Goal: Find specific page/section: Find specific page/section

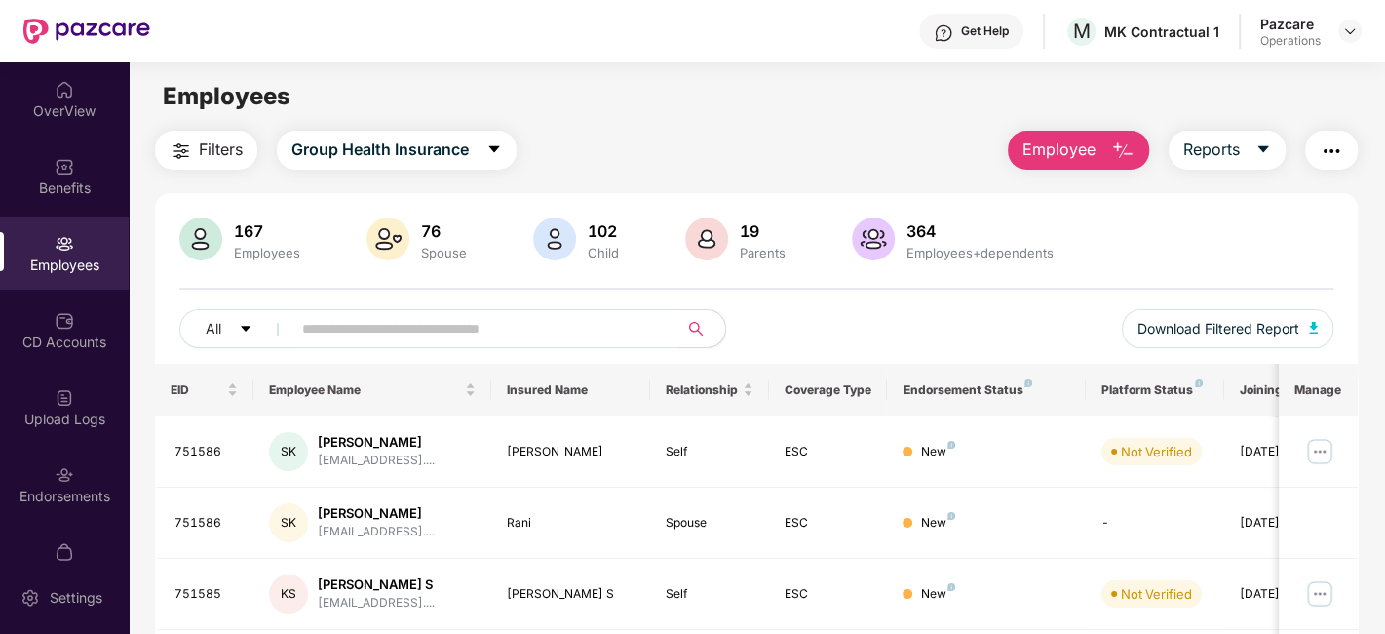
scroll to position [4, 0]
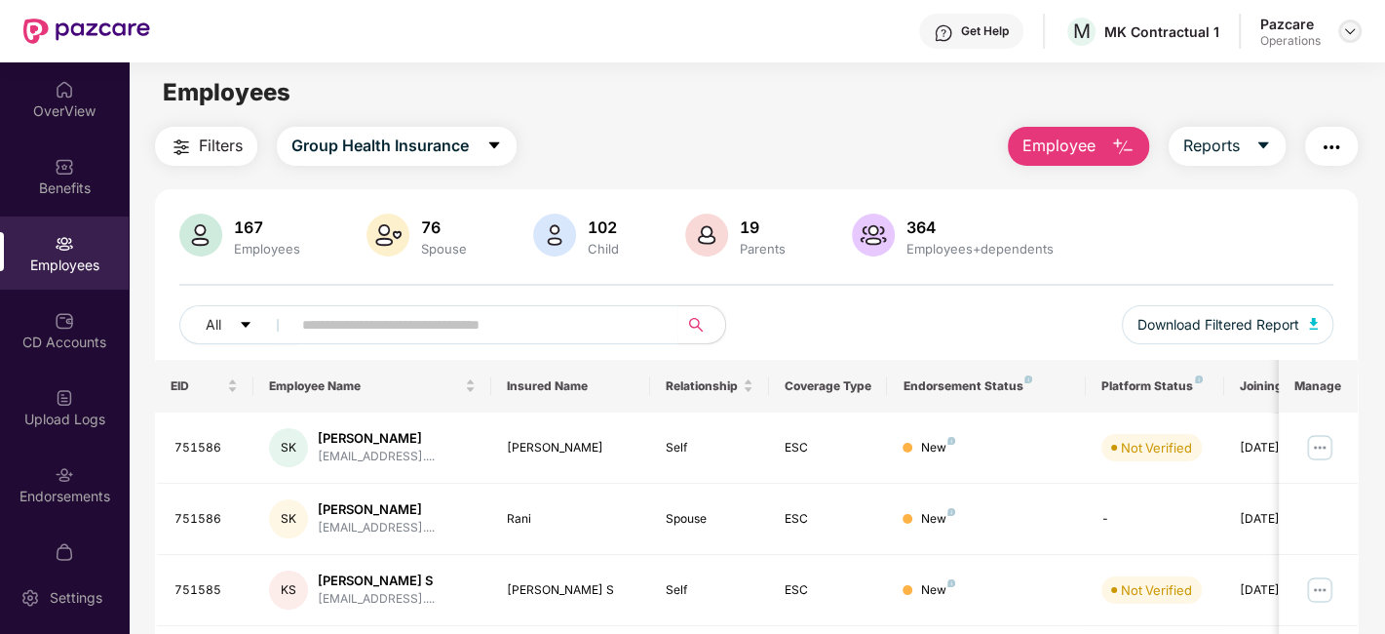
click at [1345, 32] on img at bounding box center [1350, 31] width 16 height 16
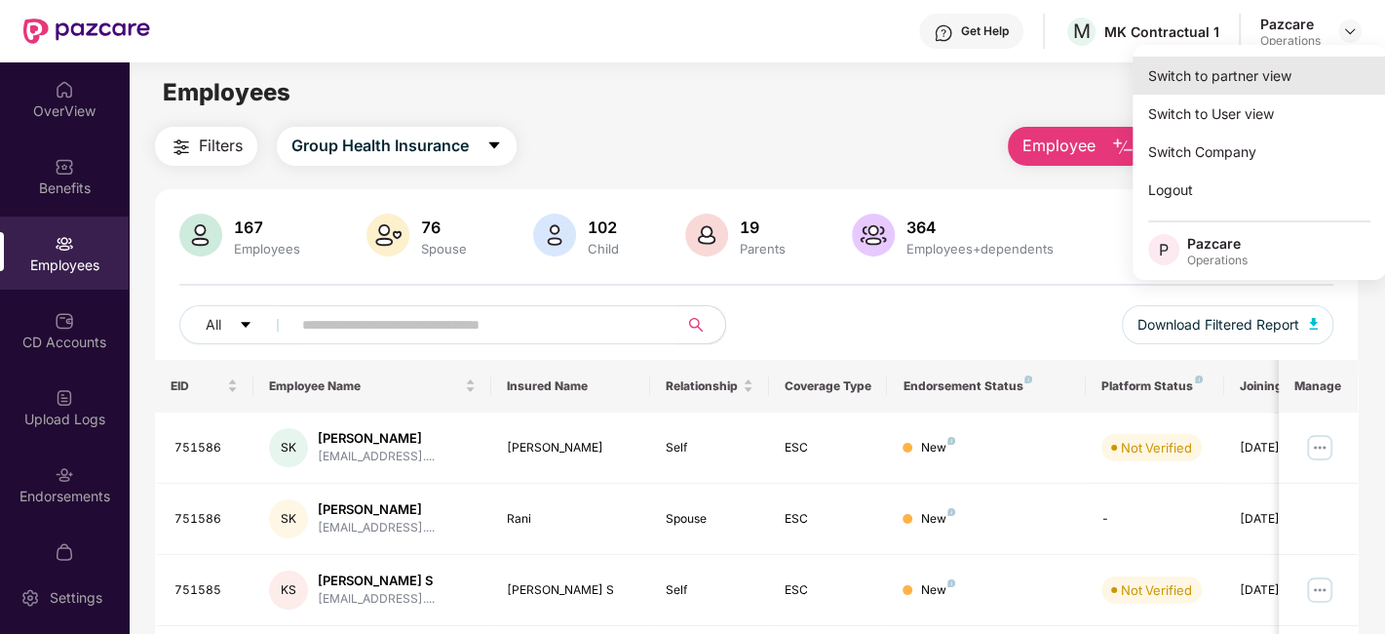
click at [1230, 70] on div "Switch to partner view" at bounding box center [1259, 76] width 253 height 38
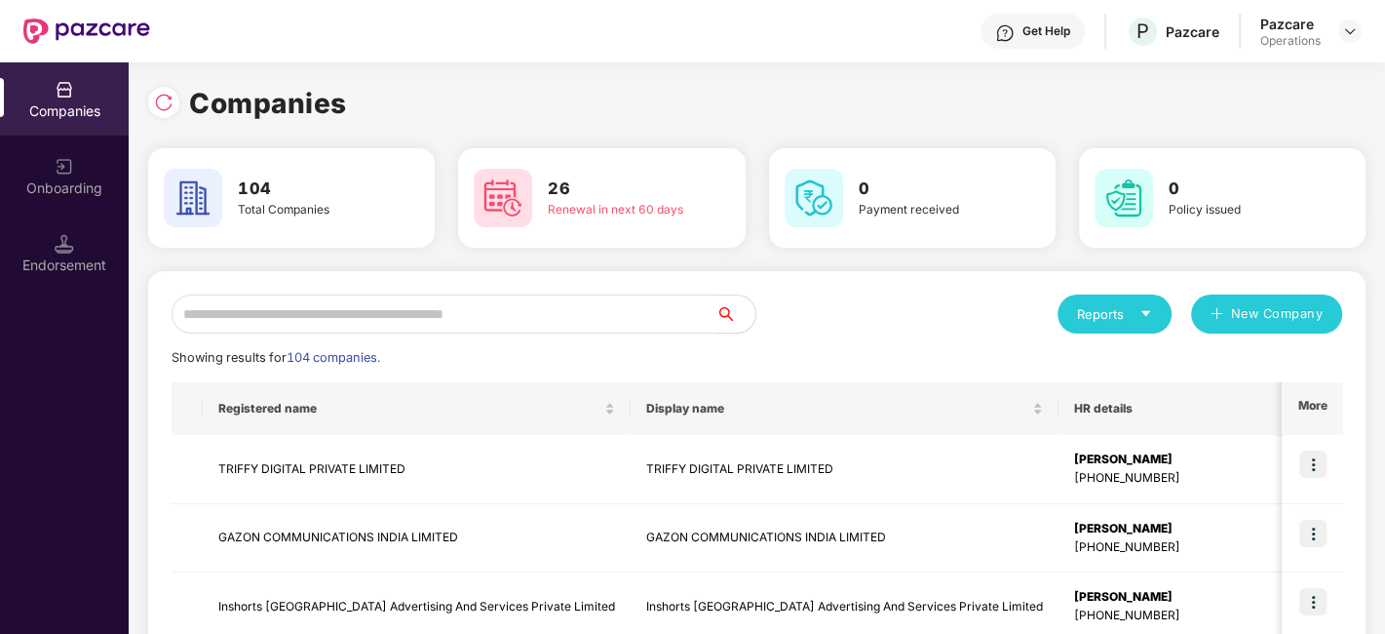
click at [289, 314] on input "text" at bounding box center [444, 313] width 545 height 39
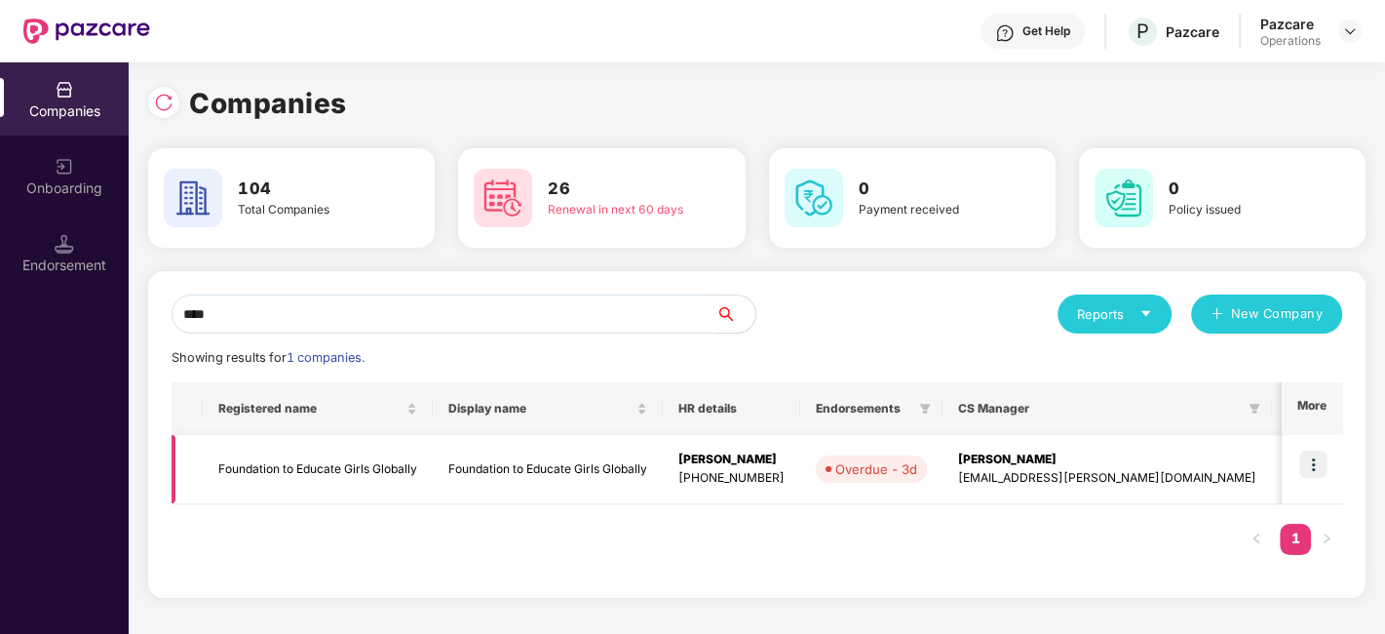
type input "****"
click at [1308, 458] on img at bounding box center [1312, 463] width 27 height 27
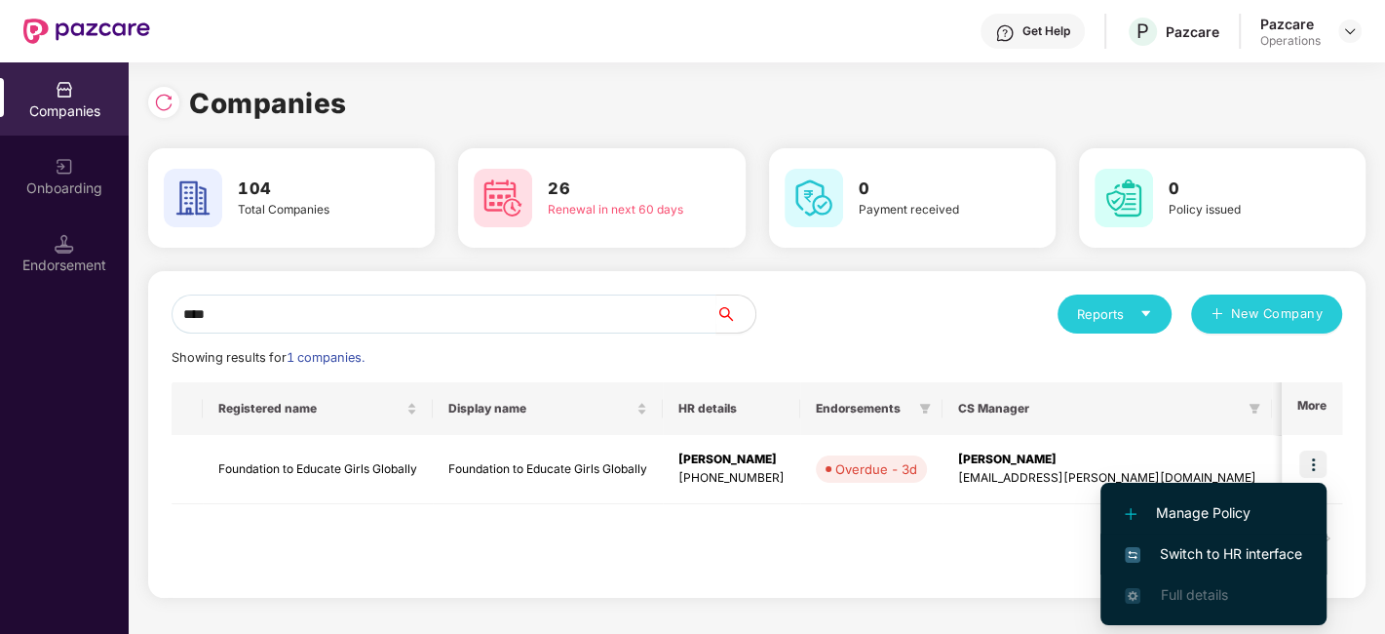
click at [1197, 551] on span "Switch to HR interface" at bounding box center [1213, 553] width 177 height 21
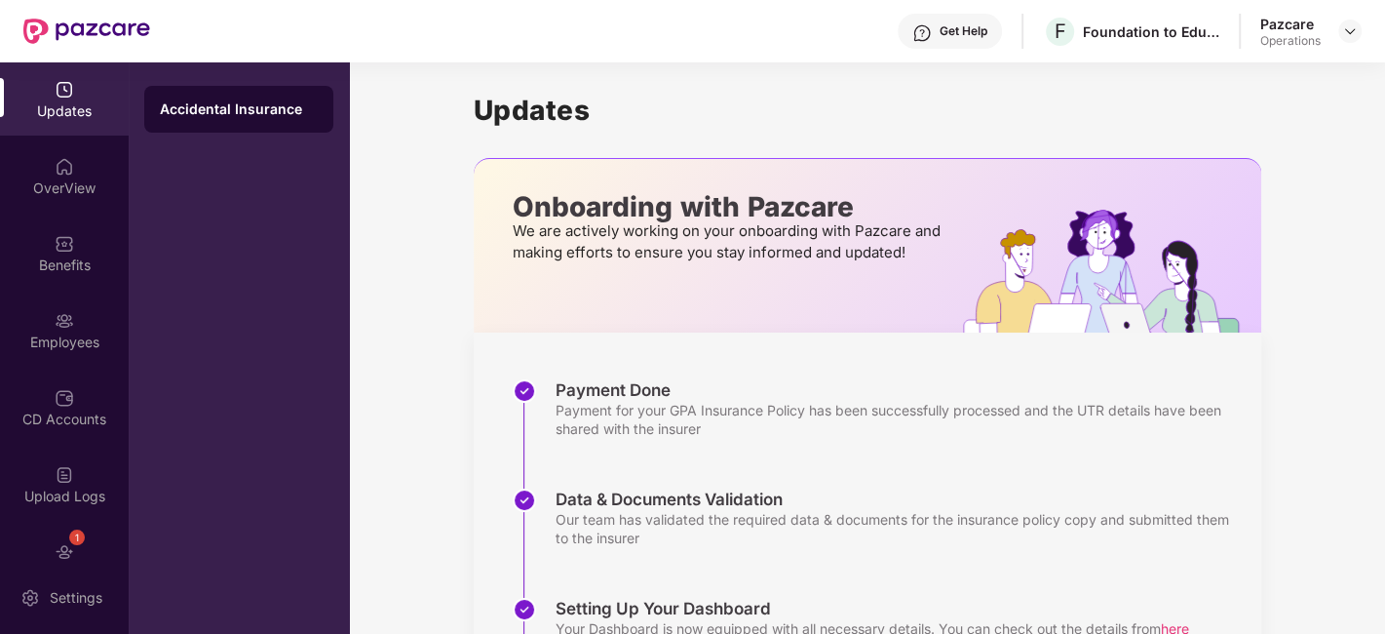
scroll to position [117, 0]
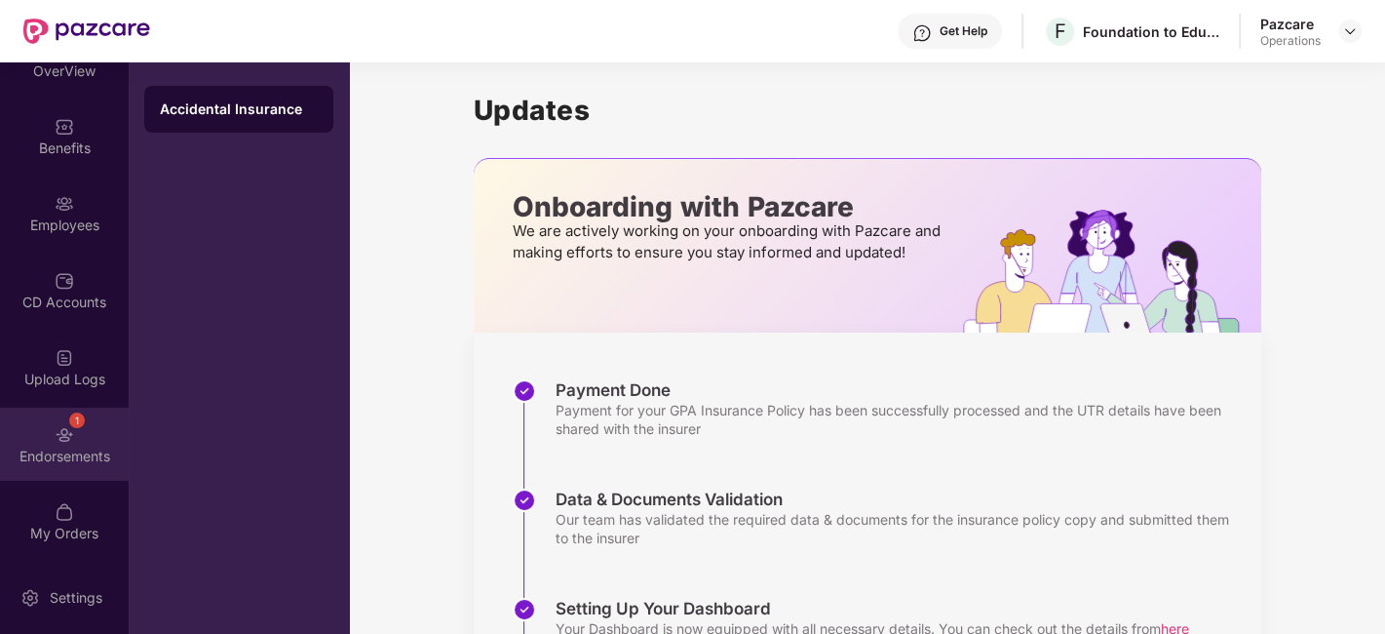
click at [41, 425] on div "1 Endorsements" at bounding box center [64, 443] width 129 height 73
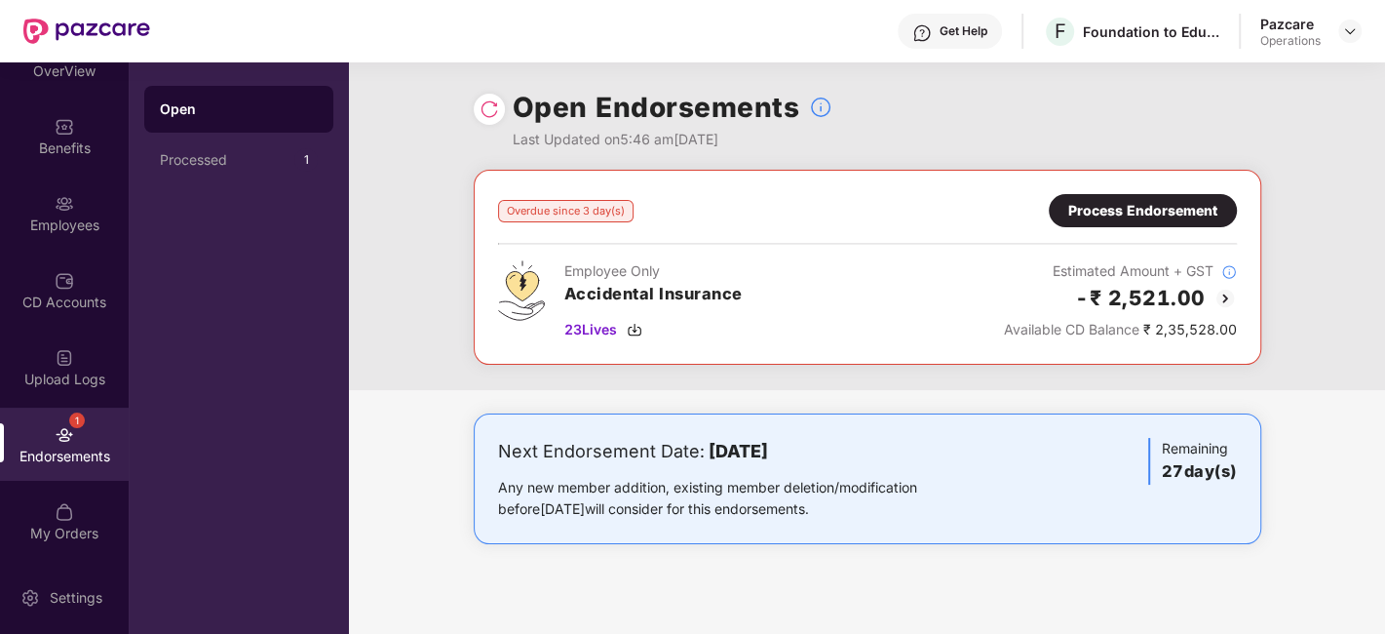
click at [1105, 214] on div "Process Endorsement" at bounding box center [1142, 210] width 149 height 21
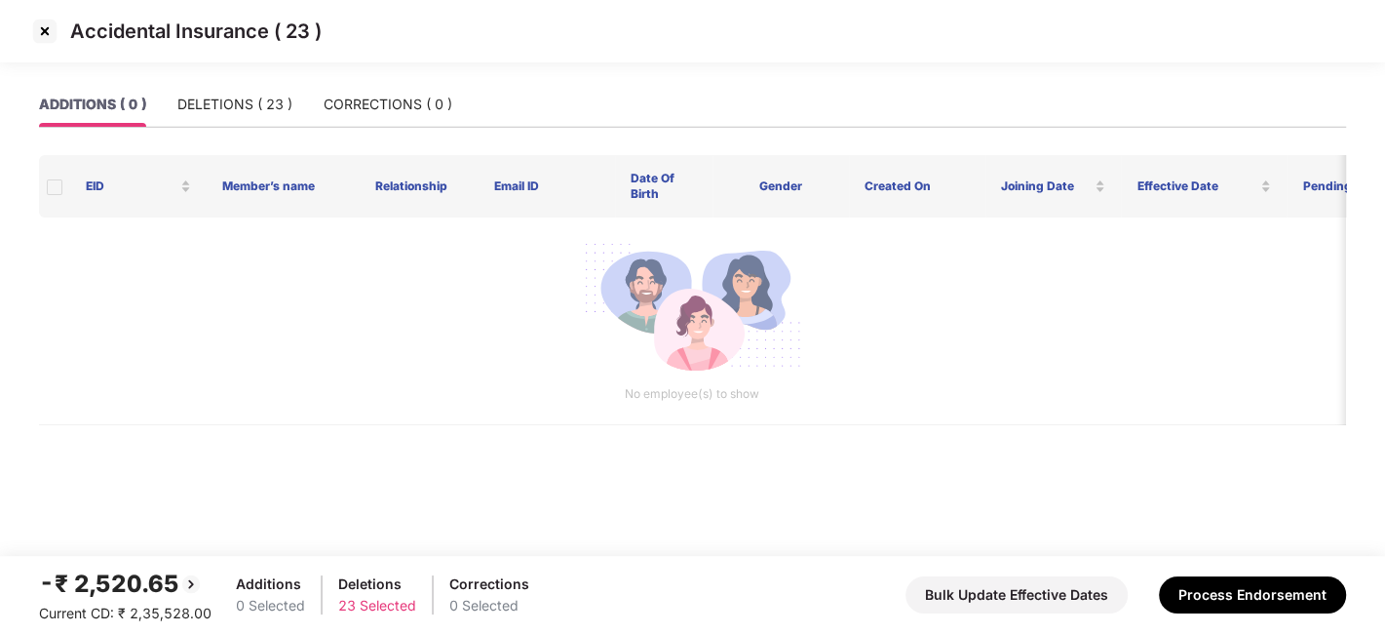
click at [41, 35] on img at bounding box center [44, 31] width 31 height 31
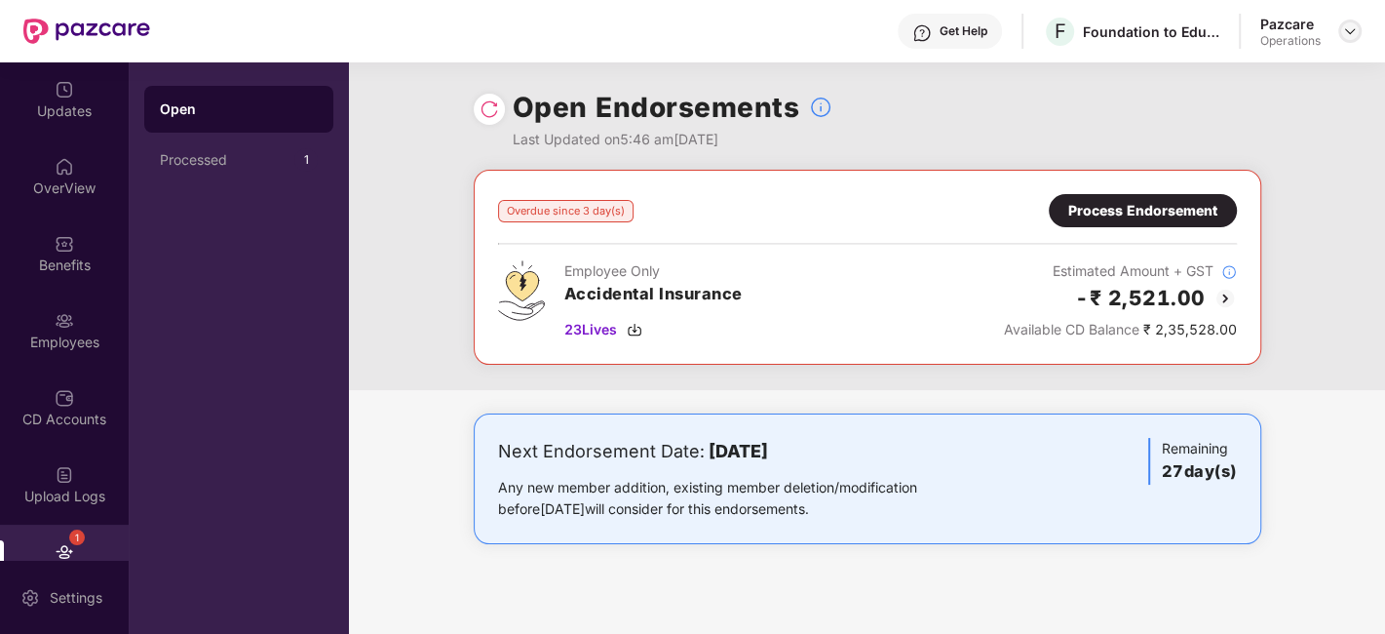
click at [1349, 36] on img at bounding box center [1350, 31] width 16 height 16
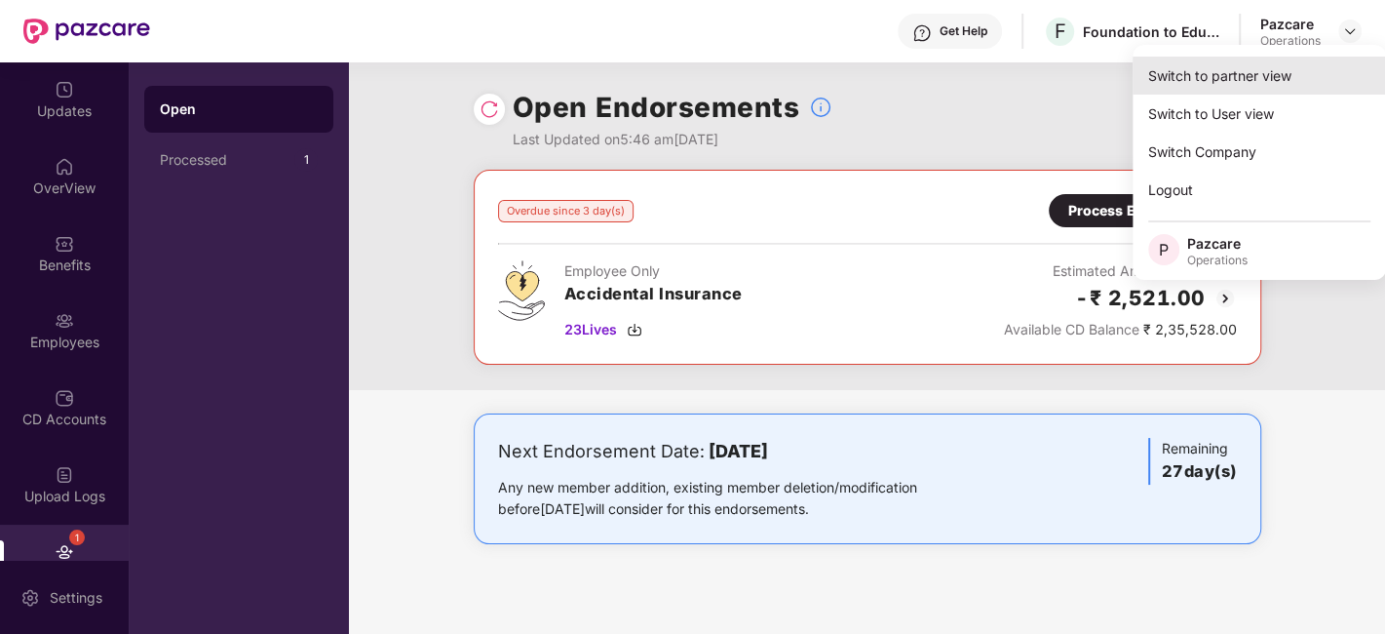
click at [1230, 73] on div "Switch to partner view" at bounding box center [1259, 76] width 253 height 38
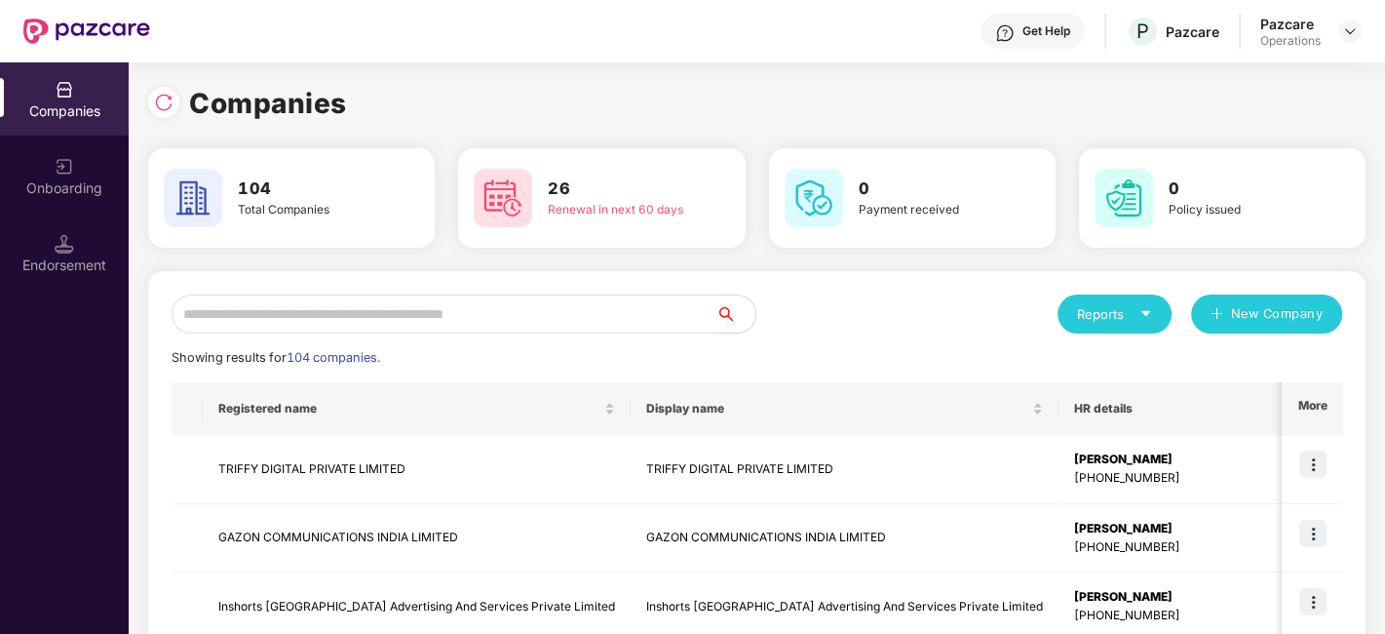
click at [642, 299] on input "text" at bounding box center [444, 313] width 545 height 39
click at [320, 317] on input "*" at bounding box center [444, 313] width 545 height 39
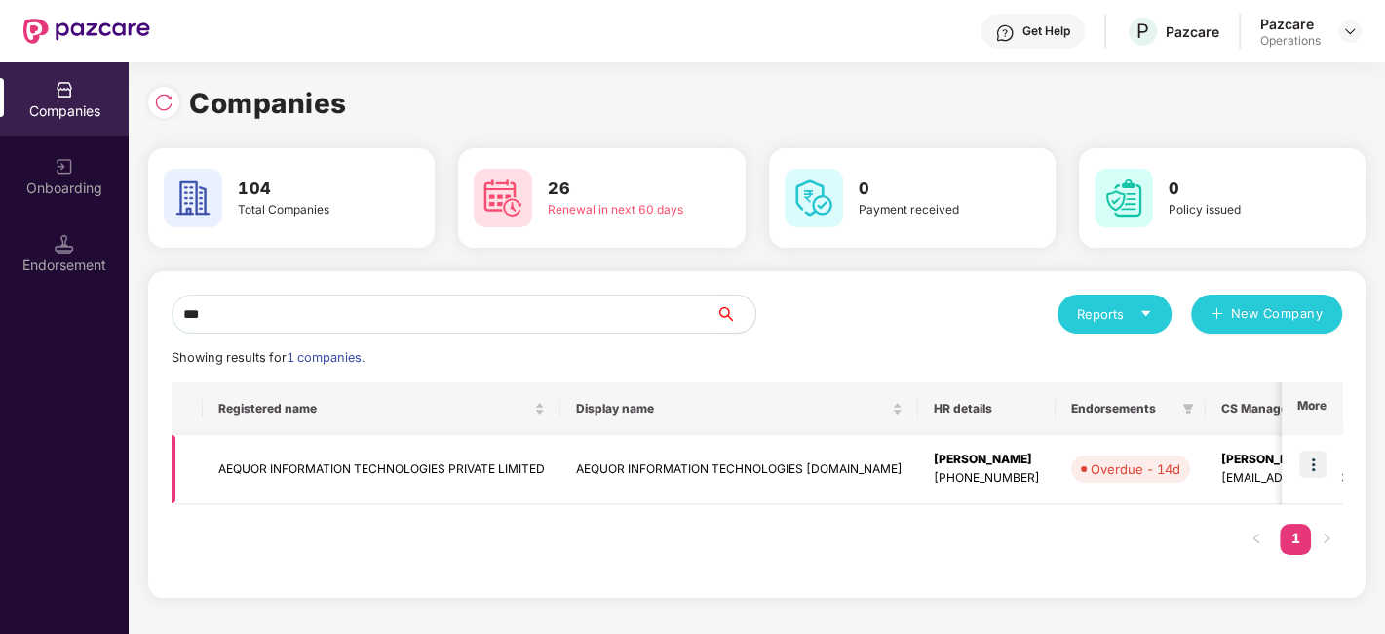
type input "***"
click at [296, 460] on td "AEQUOR INFORMATION TECHNOLOGIES PRIVATE LIMITED" at bounding box center [382, 469] width 358 height 69
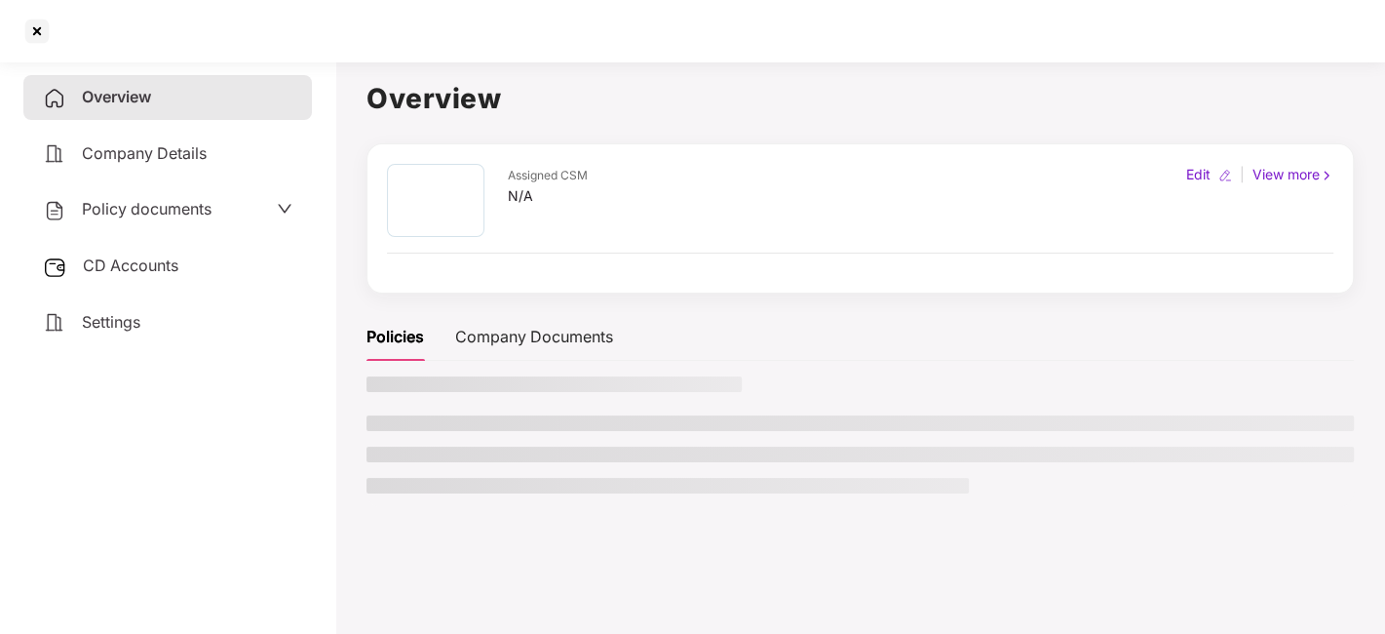
click at [134, 208] on span "Policy documents" at bounding box center [147, 208] width 130 height 19
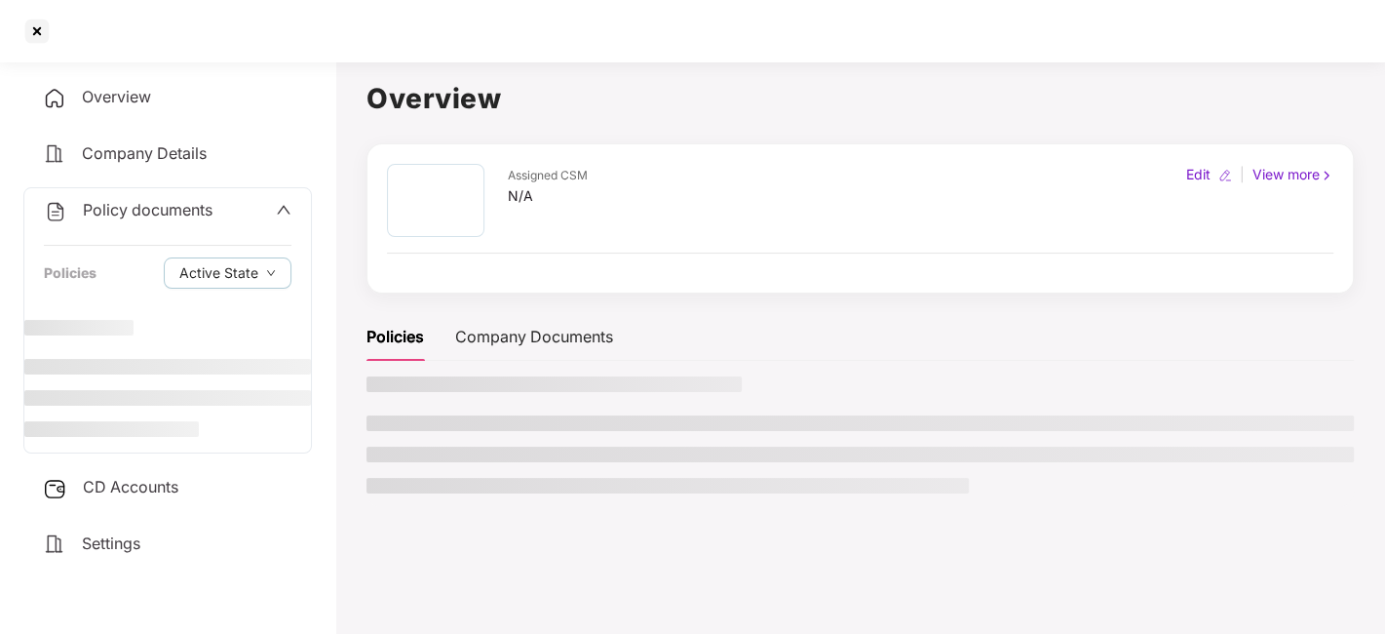
click at [137, 208] on span "Policy documents" at bounding box center [148, 209] width 130 height 19
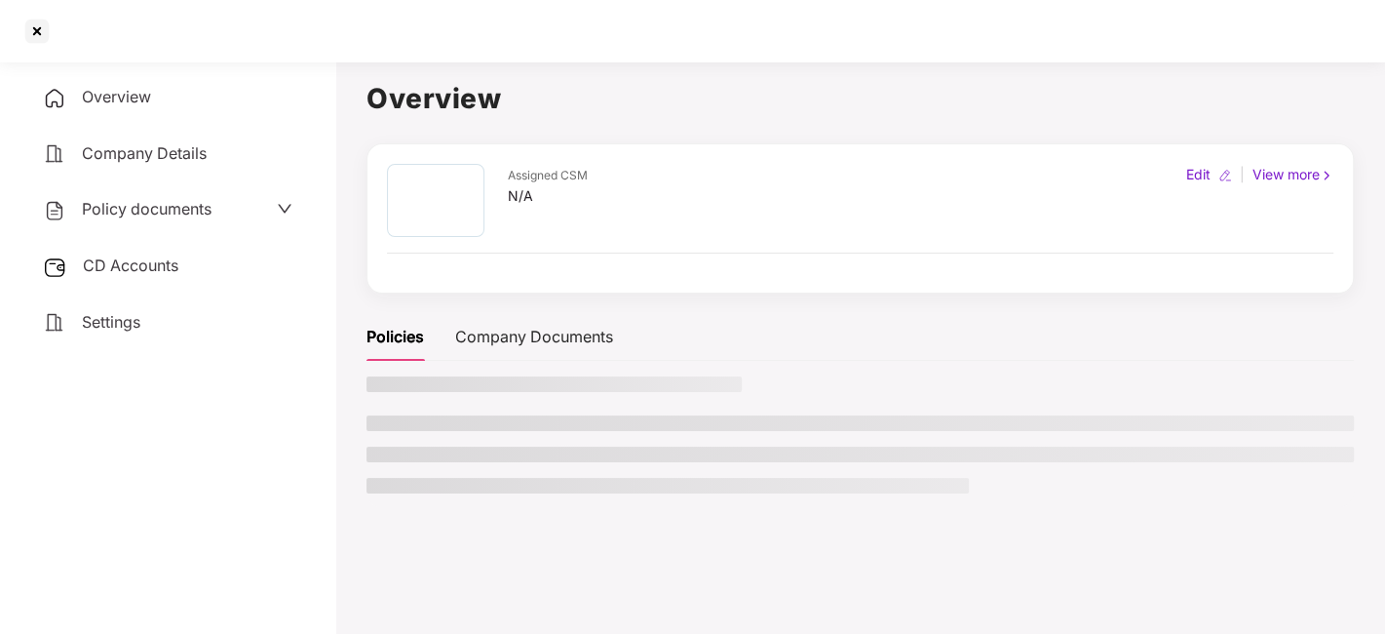
click at [132, 277] on div "CD Accounts" at bounding box center [167, 266] width 289 height 45
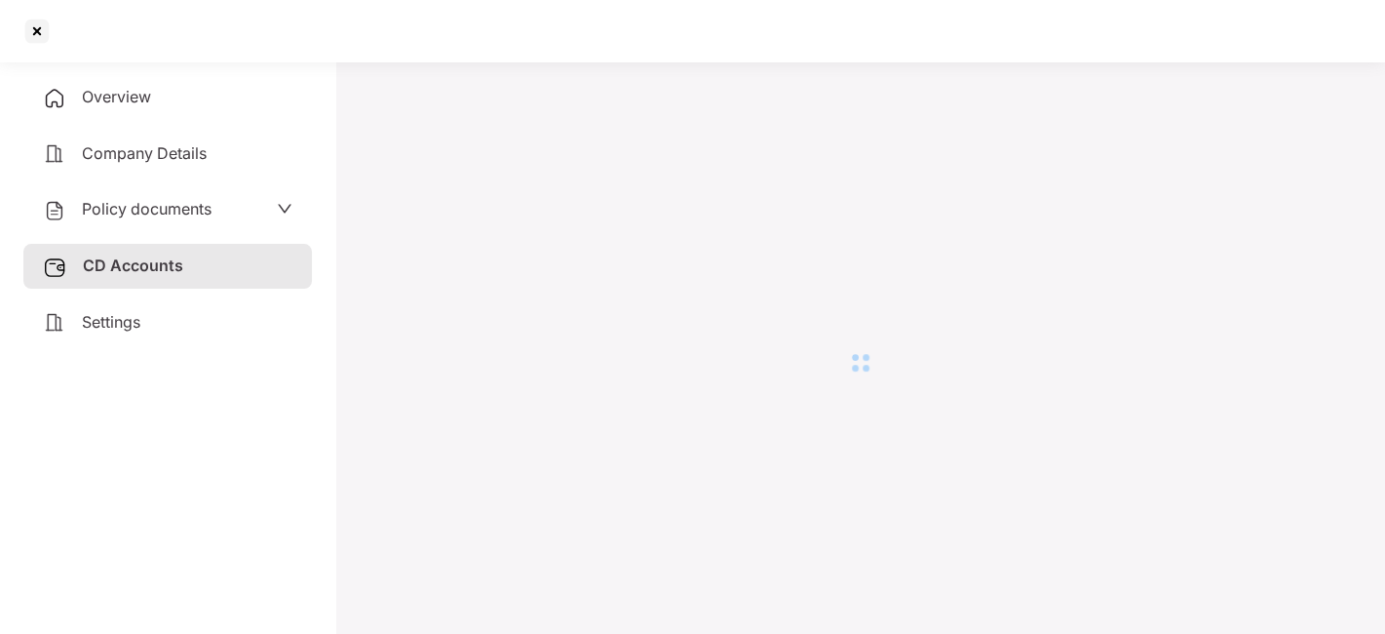
scroll to position [53, 0]
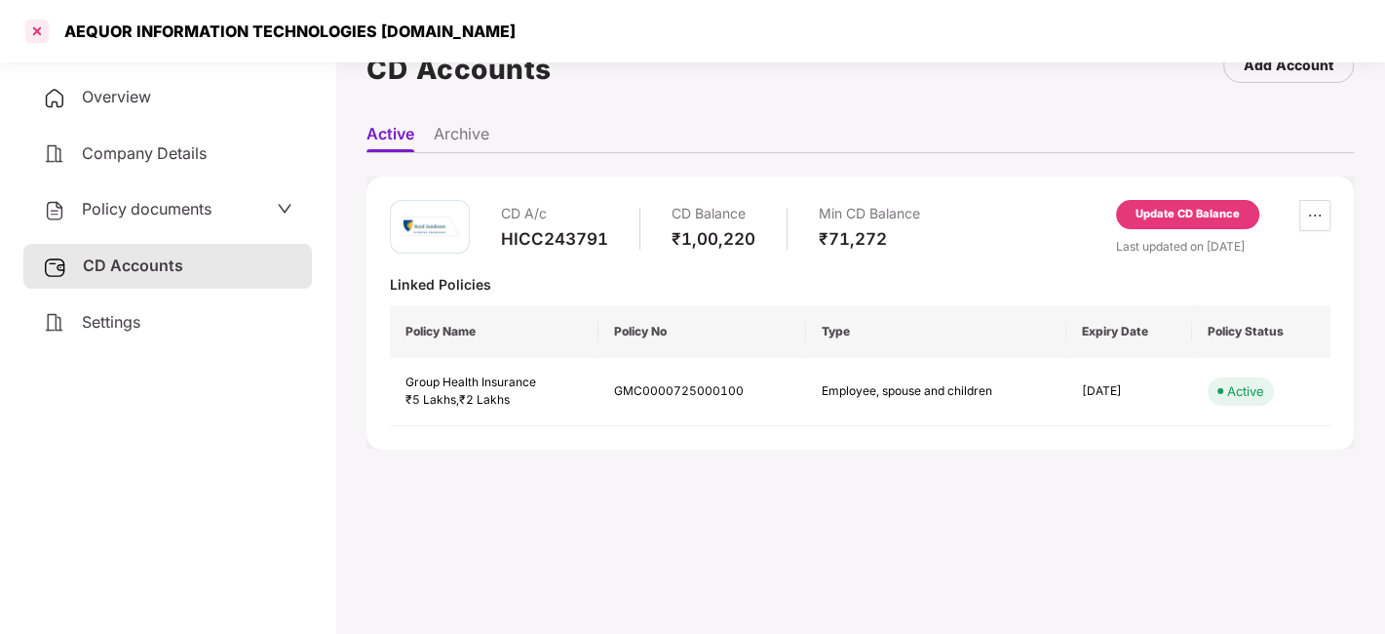
click at [30, 29] on div at bounding box center [36, 31] width 31 height 31
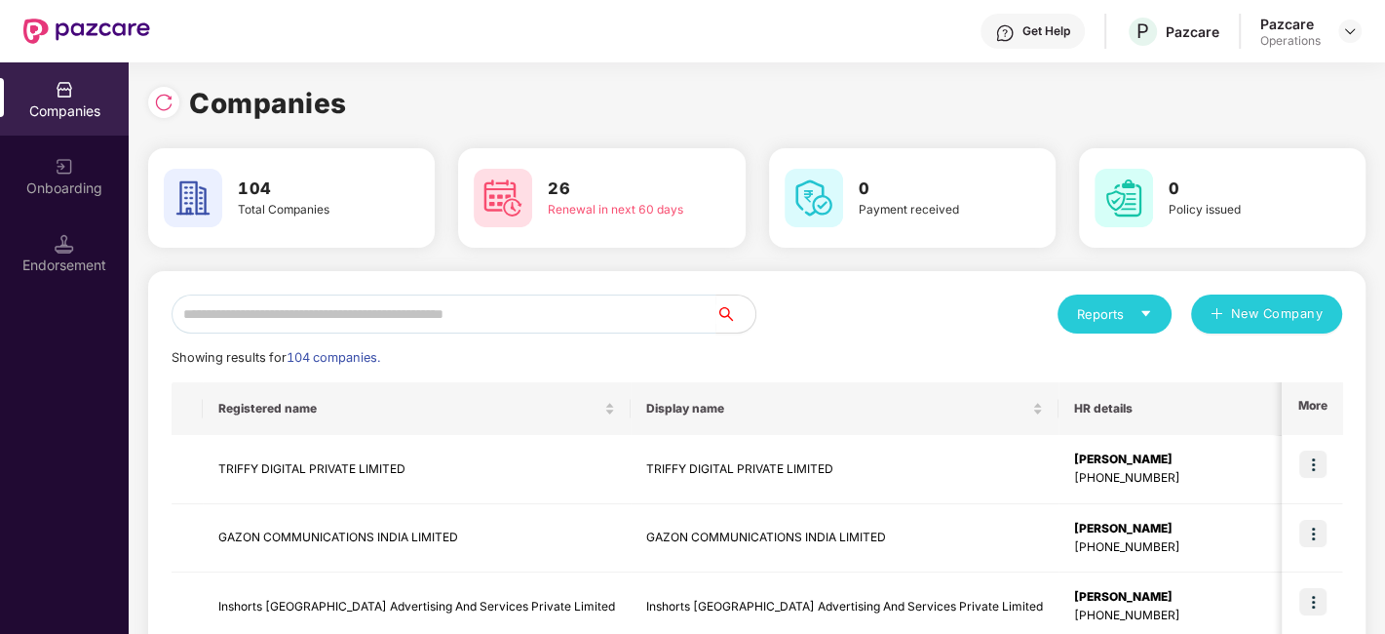
scroll to position [0, 0]
click at [261, 308] on input "*" at bounding box center [444, 313] width 545 height 39
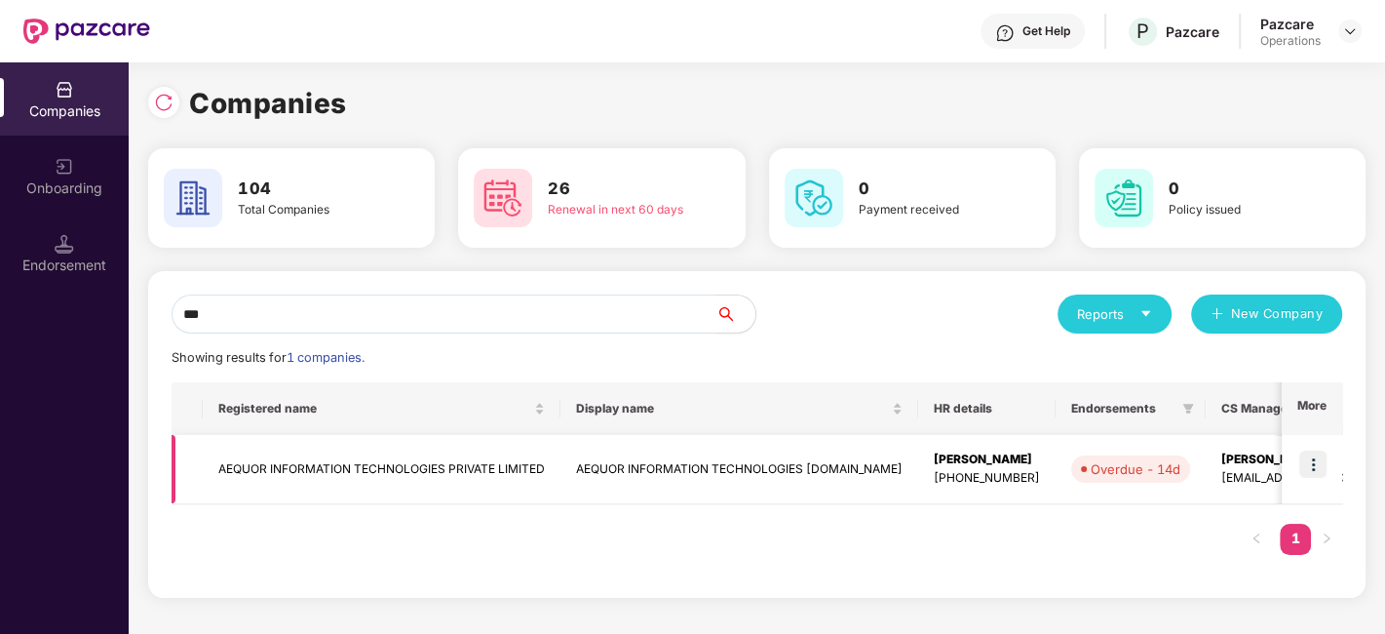
type input "***"
click at [1310, 458] on img at bounding box center [1312, 463] width 27 height 27
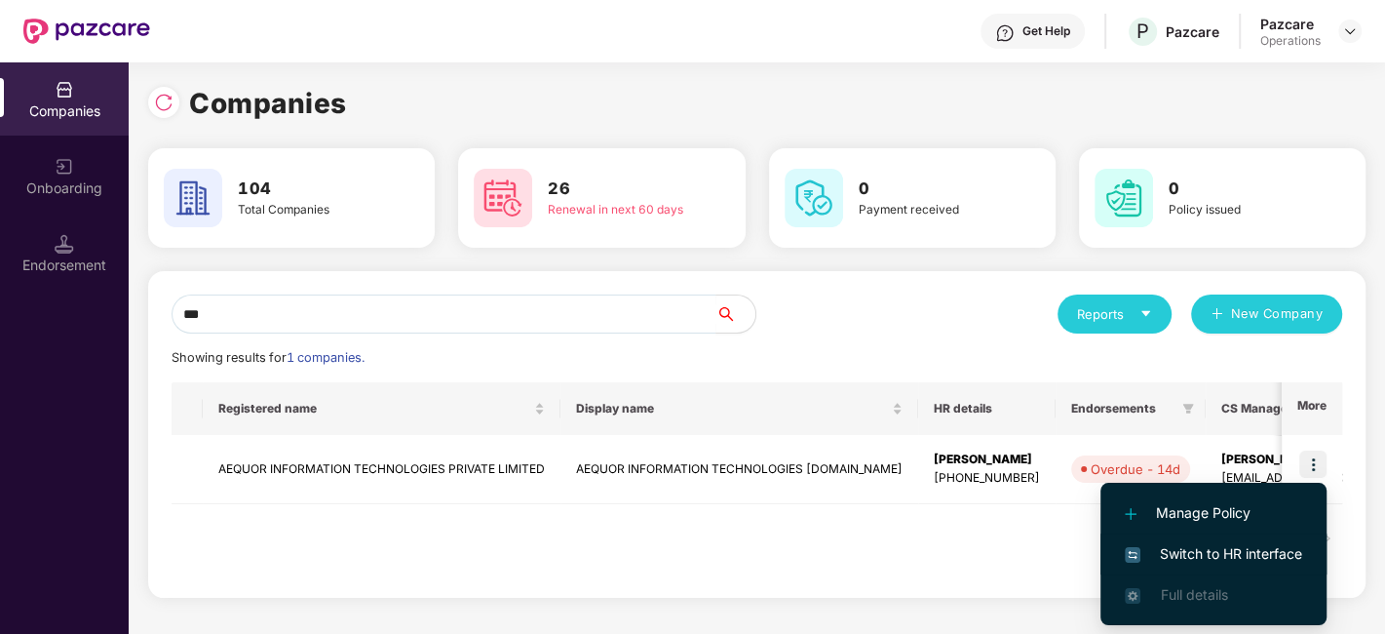
click at [1213, 552] on span "Switch to HR interface" at bounding box center [1213, 553] width 177 height 21
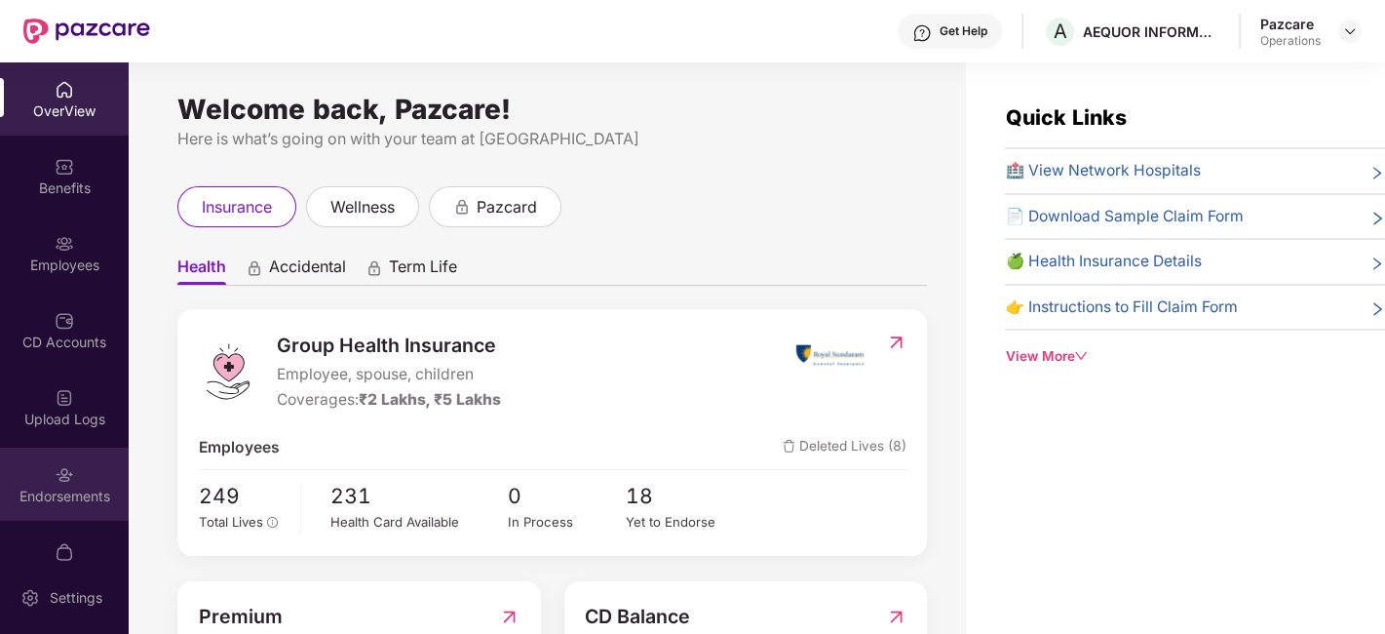
click at [45, 455] on div "Endorsements" at bounding box center [64, 483] width 129 height 73
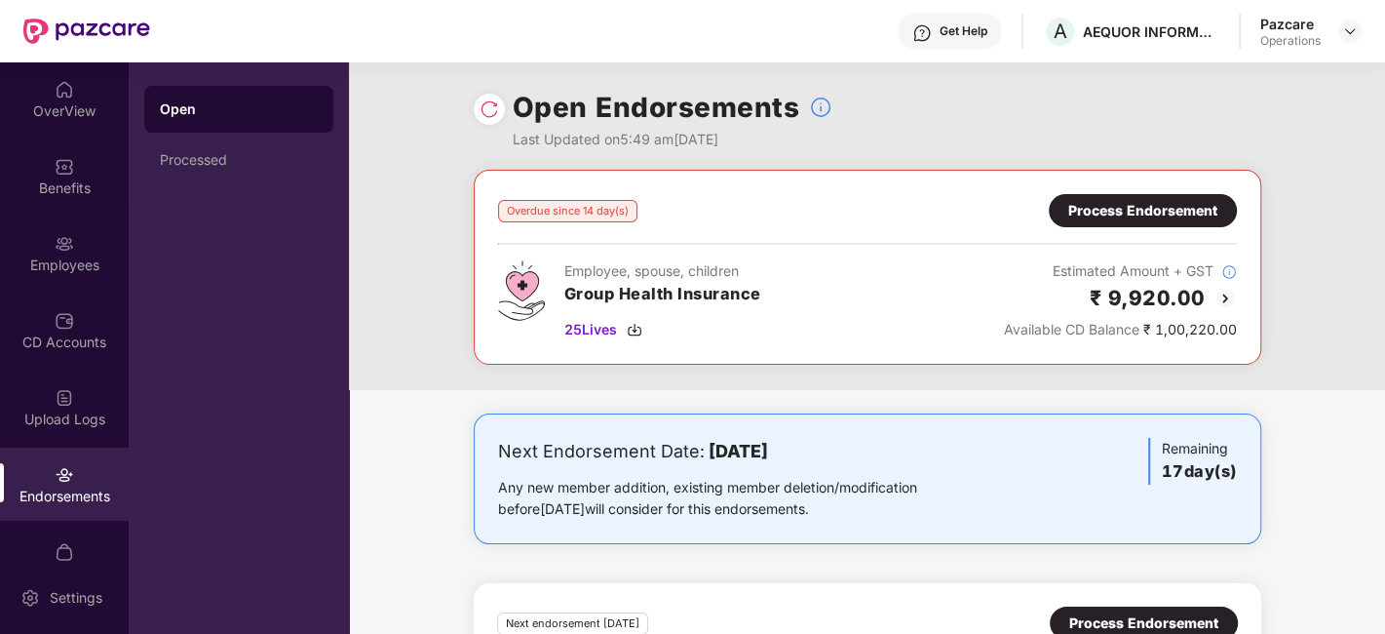
click at [45, 455] on div "Endorsements" at bounding box center [64, 483] width 129 height 73
